Goal: Information Seeking & Learning: Learn about a topic

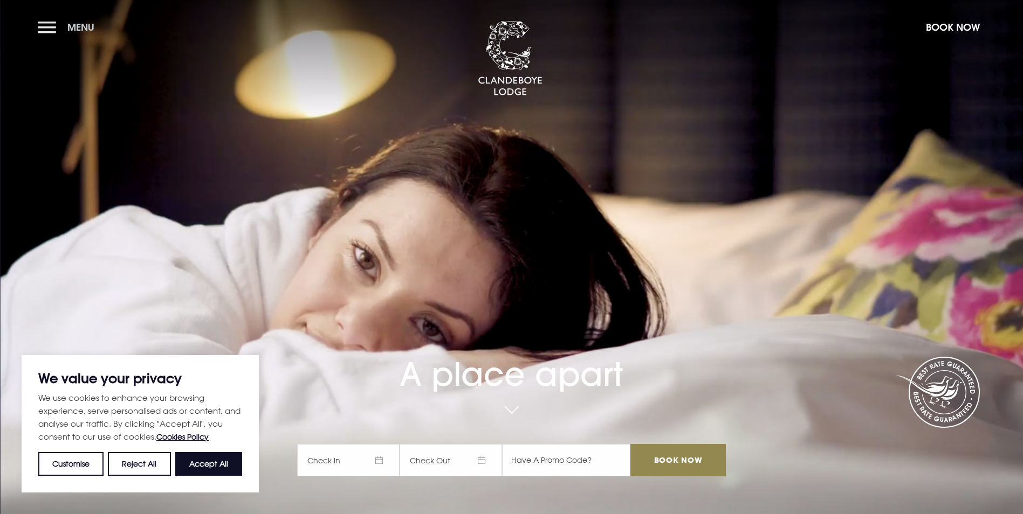
click at [54, 29] on button "Menu" at bounding box center [69, 27] width 62 height 23
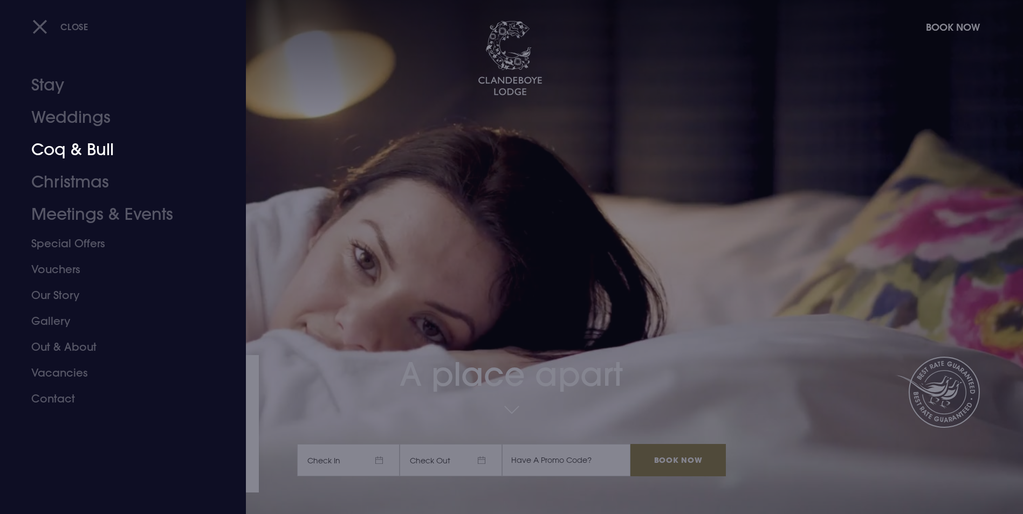
click at [98, 150] on link "Coq & Bull" at bounding box center [116, 150] width 170 height 32
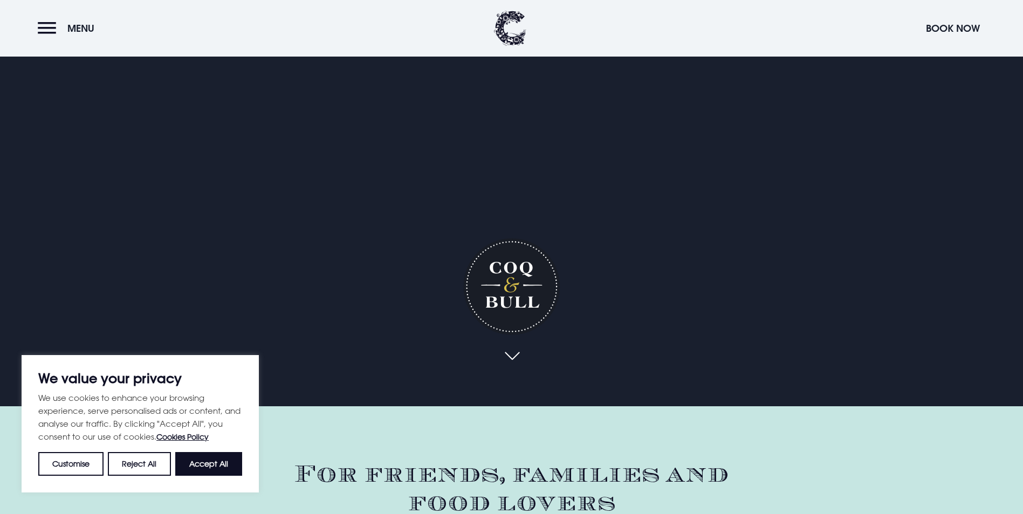
scroll to position [201, 0]
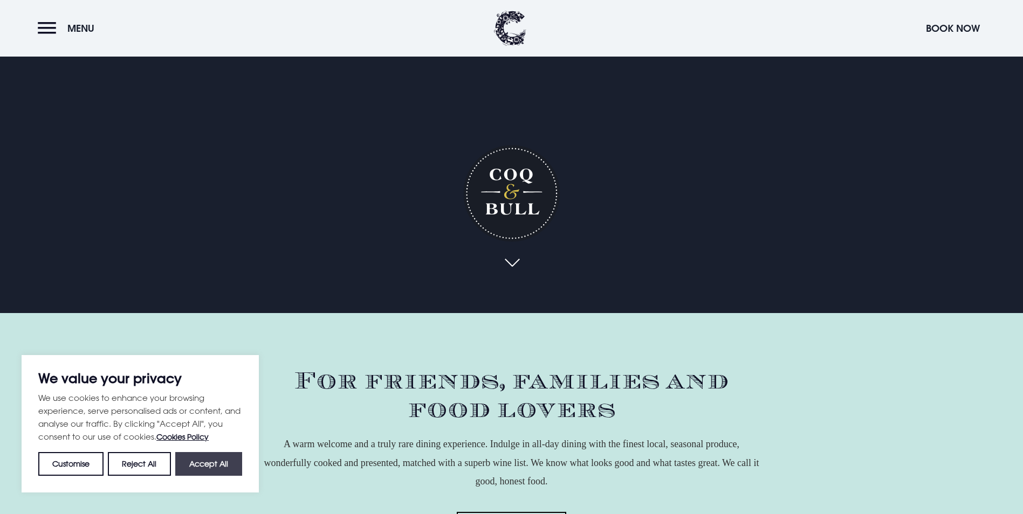
click at [204, 468] on button "Accept All" at bounding box center [208, 464] width 67 height 24
checkbox input "true"
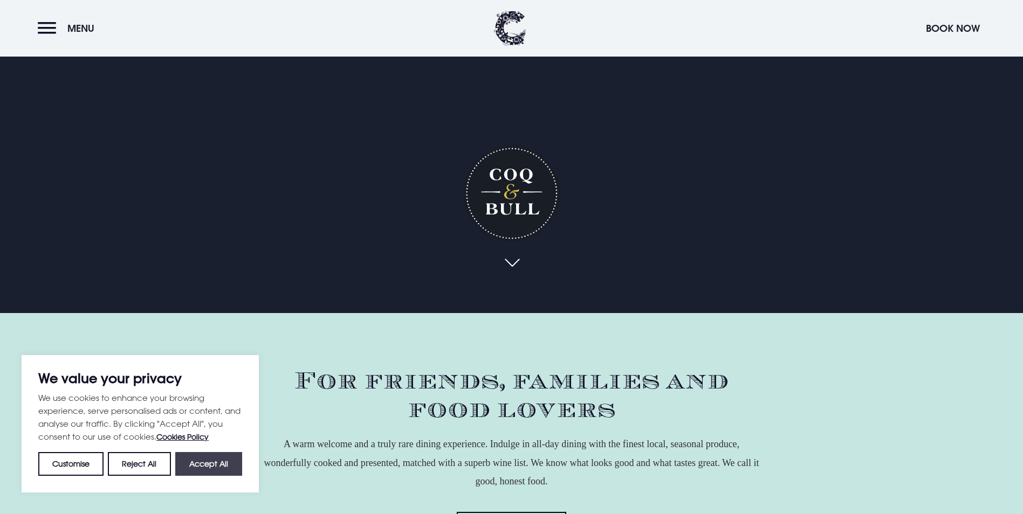
checkbox input "true"
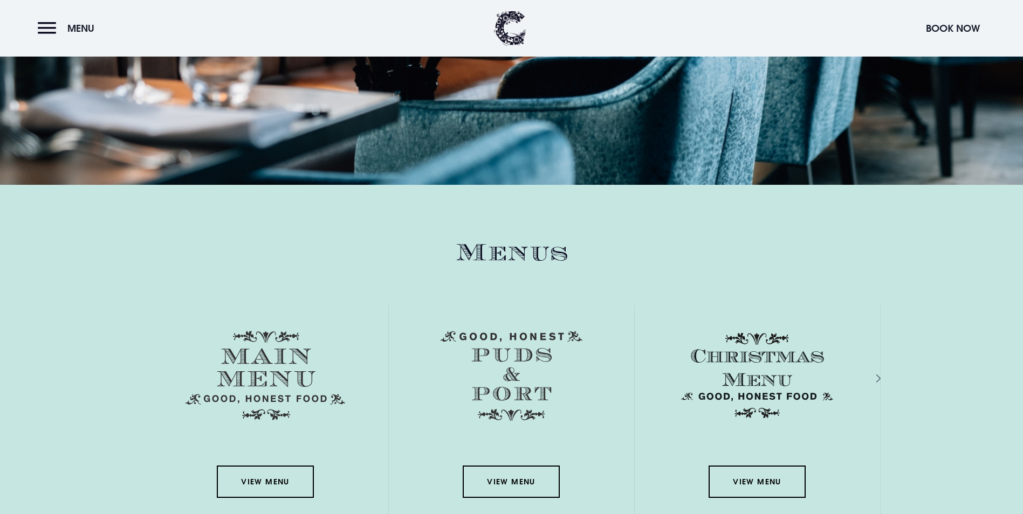
scroll to position [1530, 0]
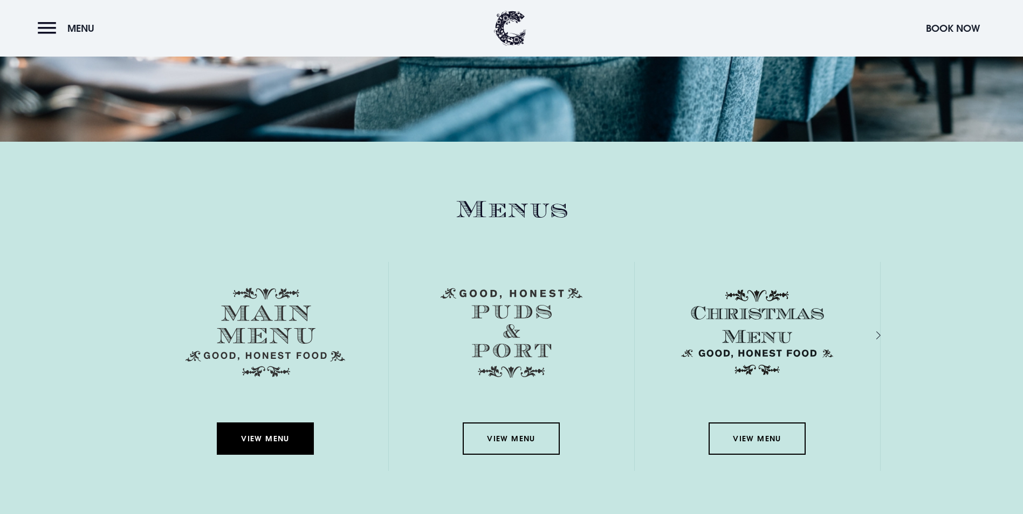
click at [265, 423] on link "View Menu" at bounding box center [265, 439] width 97 height 32
